Goal: Task Accomplishment & Management: Manage account settings

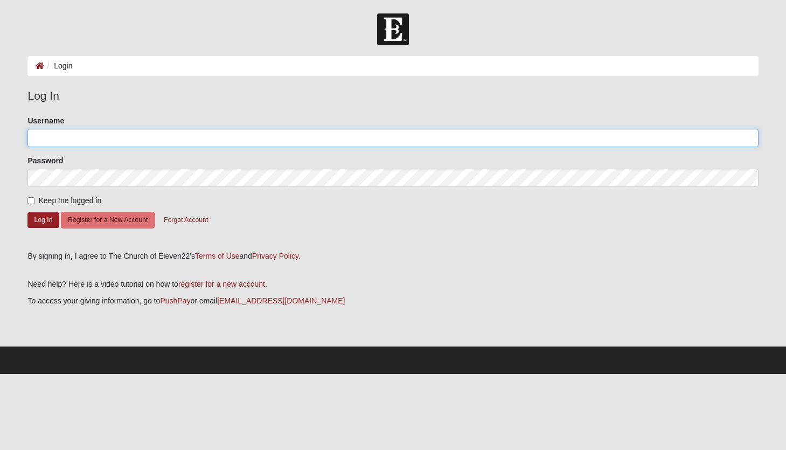
type input "mhoffsta@gmail.com"
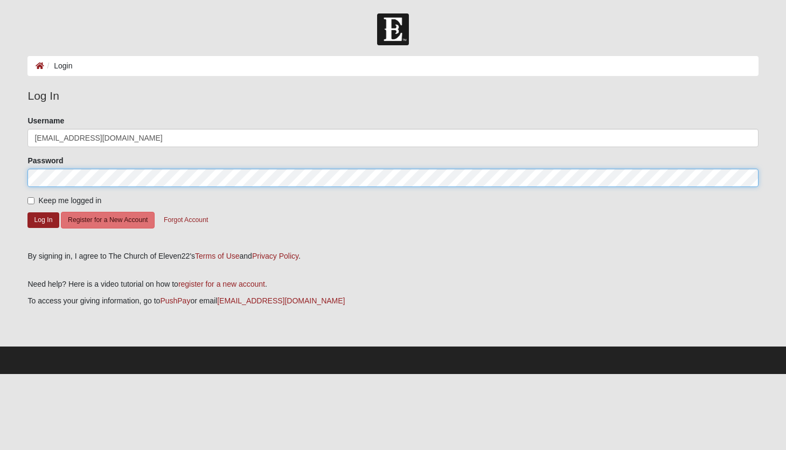
click at [43, 219] on button "Log In" at bounding box center [42, 220] width 31 height 16
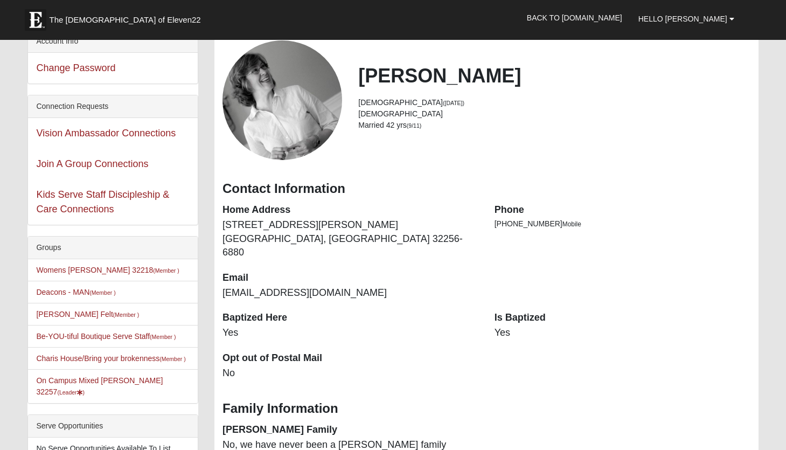
scroll to position [63, 0]
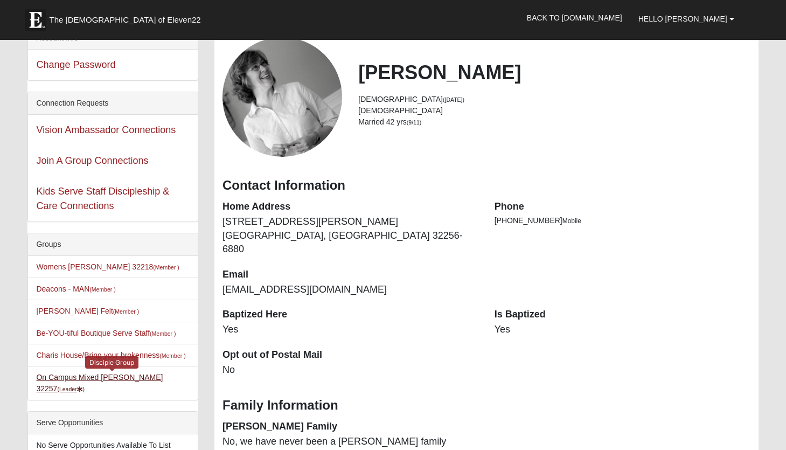
click at [110, 378] on link "On Campus Mixed Hoffstatter 32257 (Leader )" at bounding box center [99, 383] width 127 height 20
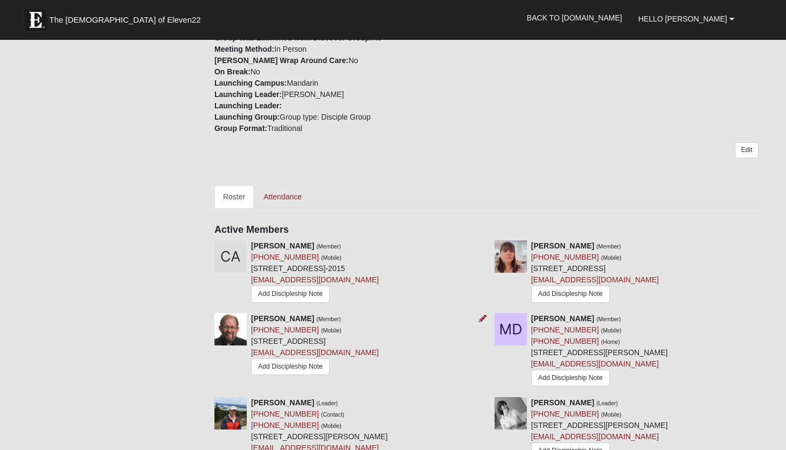
scroll to position [284, 0]
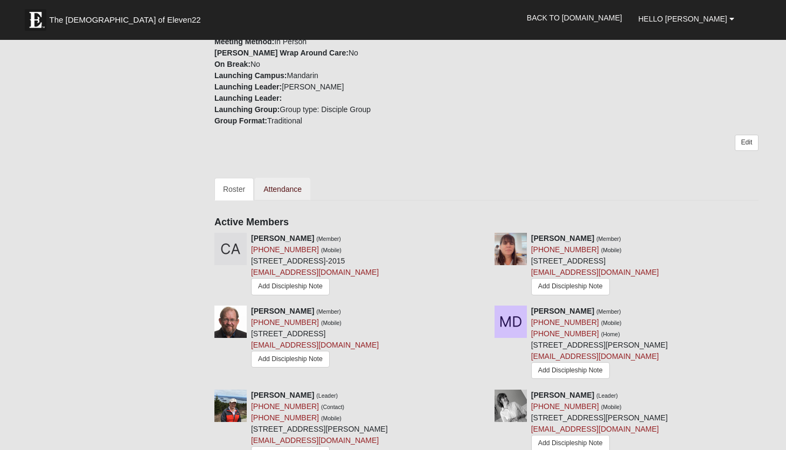
click at [275, 178] on link "Attendance" at bounding box center [282, 189] width 55 height 23
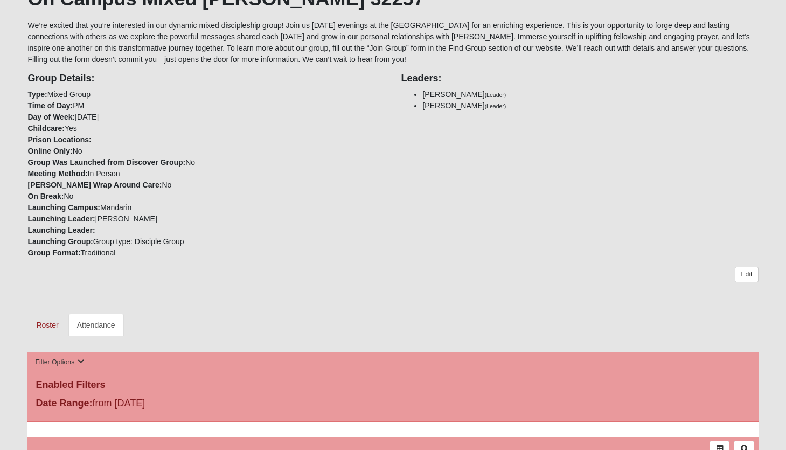
scroll to position [118, 0]
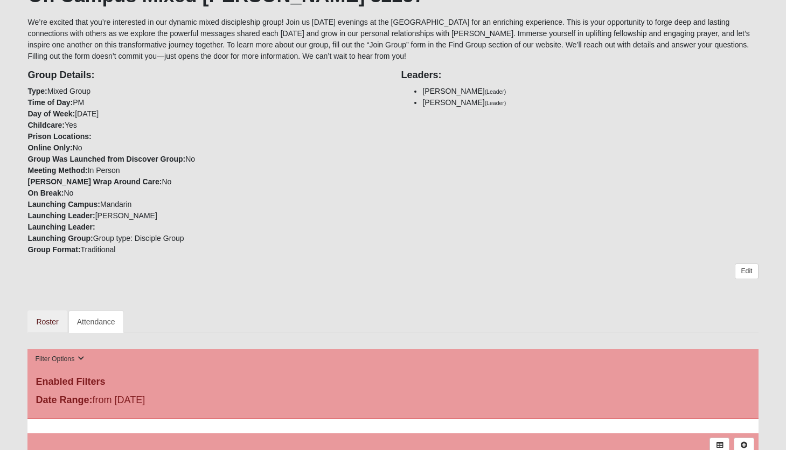
click at [48, 321] on link "Roster" at bounding box center [46, 321] width 39 height 23
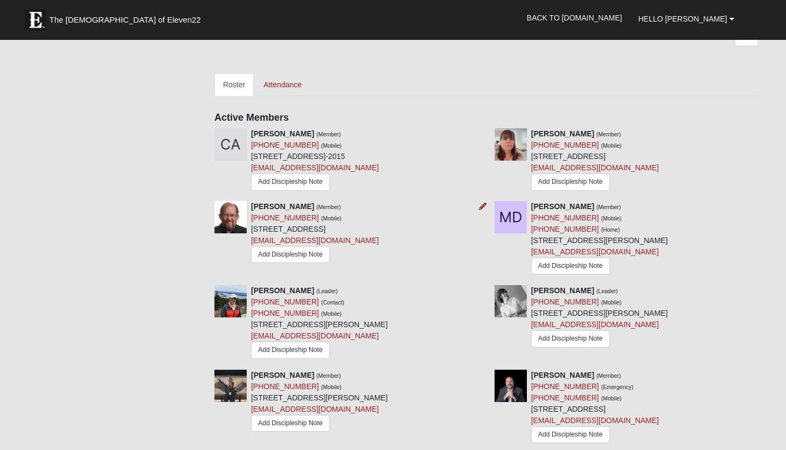
scroll to position [389, 0]
click at [284, 73] on link "Attendance" at bounding box center [282, 84] width 55 height 23
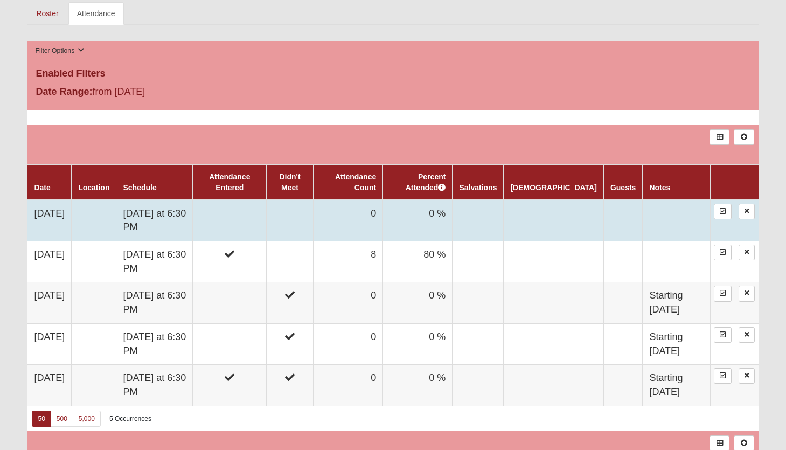
scroll to position [427, 0]
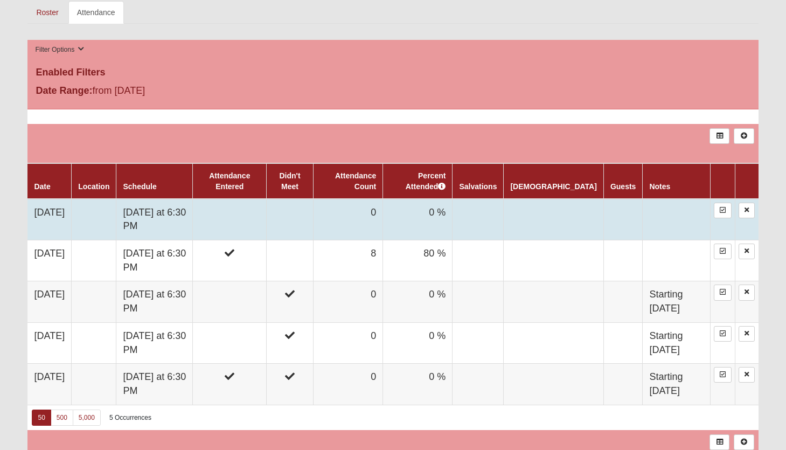
click at [158, 212] on td "Monday at 6:30 PM" at bounding box center [154, 219] width 77 height 41
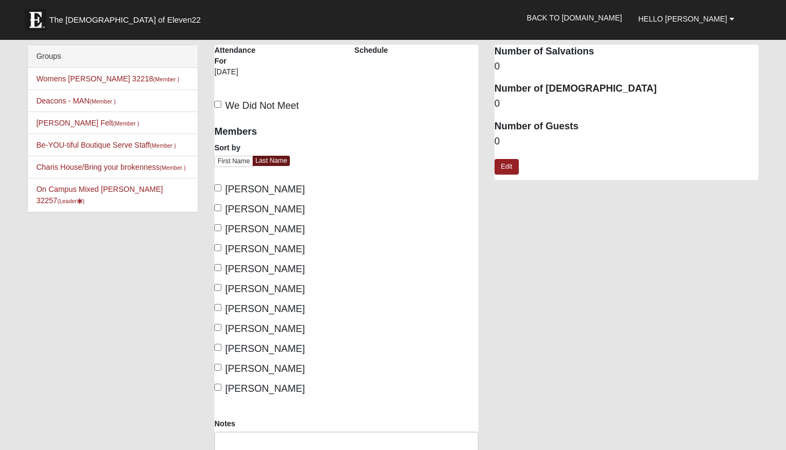
click at [216, 185] on input "[PERSON_NAME]" at bounding box center [217, 187] width 7 height 7
checkbox input "true"
click at [217, 227] on input "[PERSON_NAME]" at bounding box center [217, 227] width 7 height 7
checkbox input "true"
click at [219, 288] on input "[PERSON_NAME]" at bounding box center [217, 287] width 7 height 7
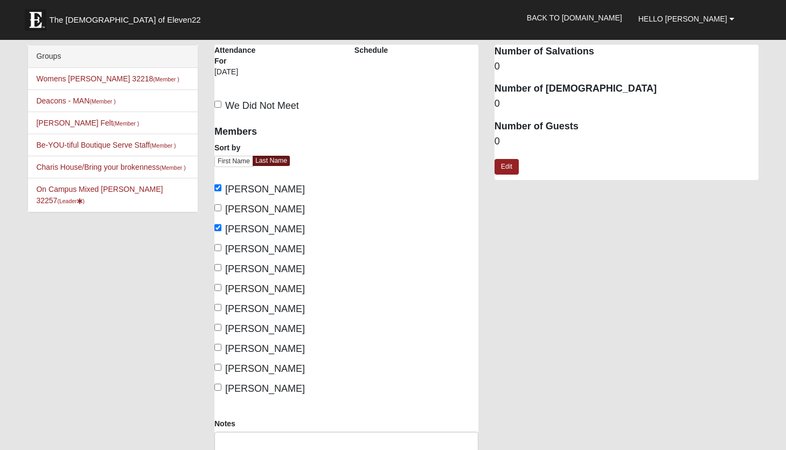
checkbox input "true"
click at [219, 307] on input "[PERSON_NAME]" at bounding box center [217, 307] width 7 height 7
checkbox input "true"
click at [220, 325] on input "Ohnimus, Tim" at bounding box center [217, 327] width 7 height 7
checkbox input "true"
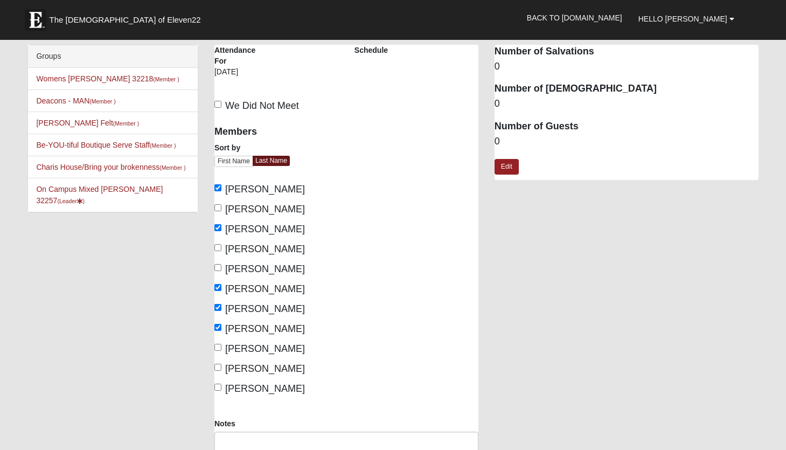
click at [217, 348] on input "Pate, Tonya" at bounding box center [217, 347] width 7 height 7
checkbox input "true"
click at [218, 365] on input "Szczesniak, Hannah" at bounding box center [217, 367] width 7 height 7
checkbox input "true"
click at [218, 387] on input "Szczesniak, Konrad" at bounding box center [217, 387] width 7 height 7
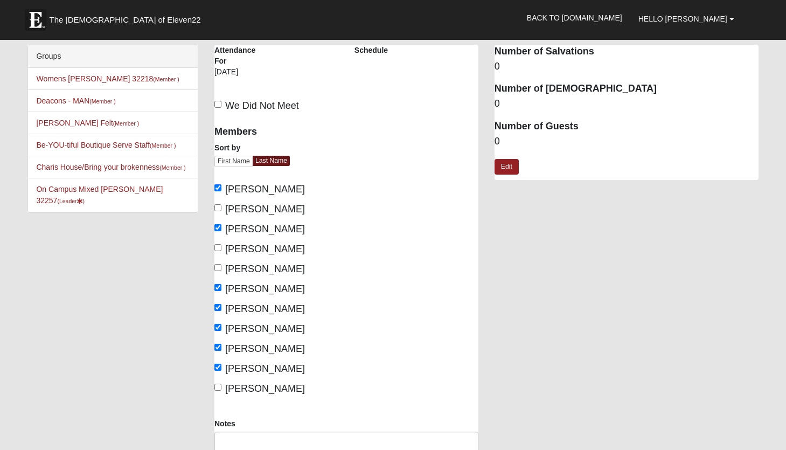
checkbox input "true"
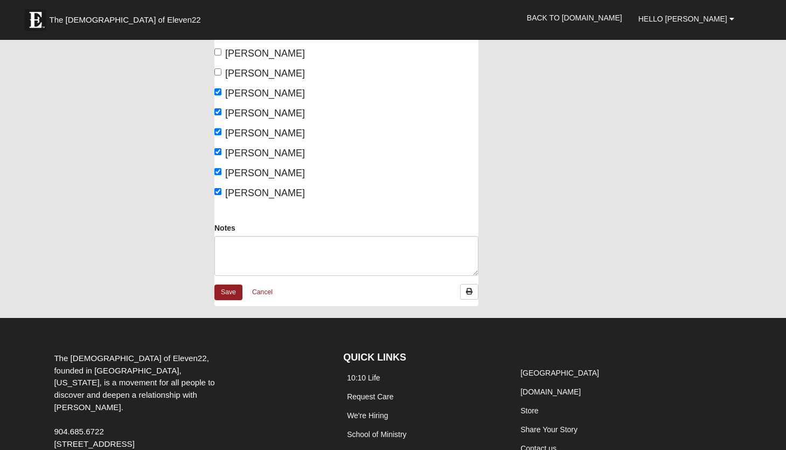
scroll to position [207, 0]
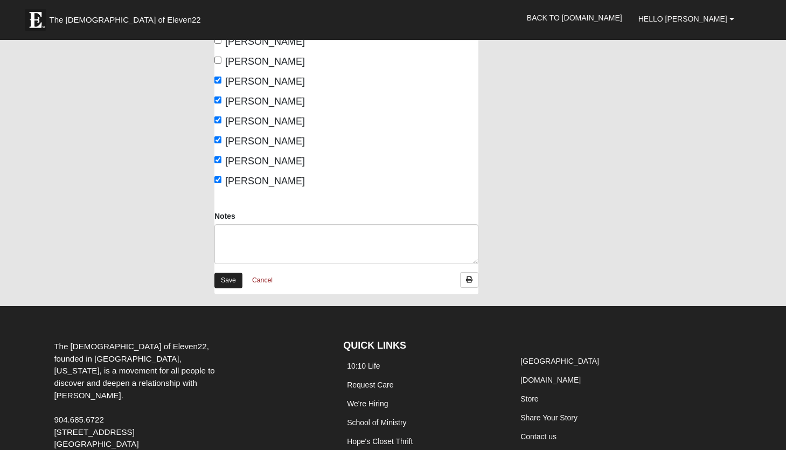
click at [227, 281] on link "Save" at bounding box center [228, 281] width 28 height 16
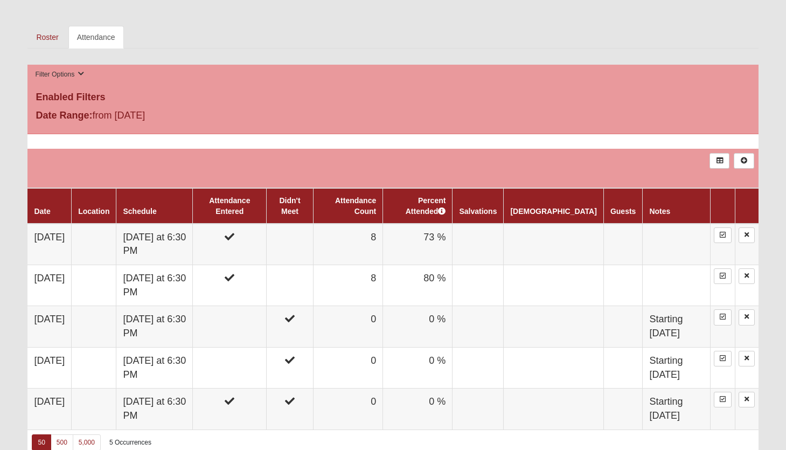
scroll to position [407, 0]
